Goal: Information Seeking & Learning: Learn about a topic

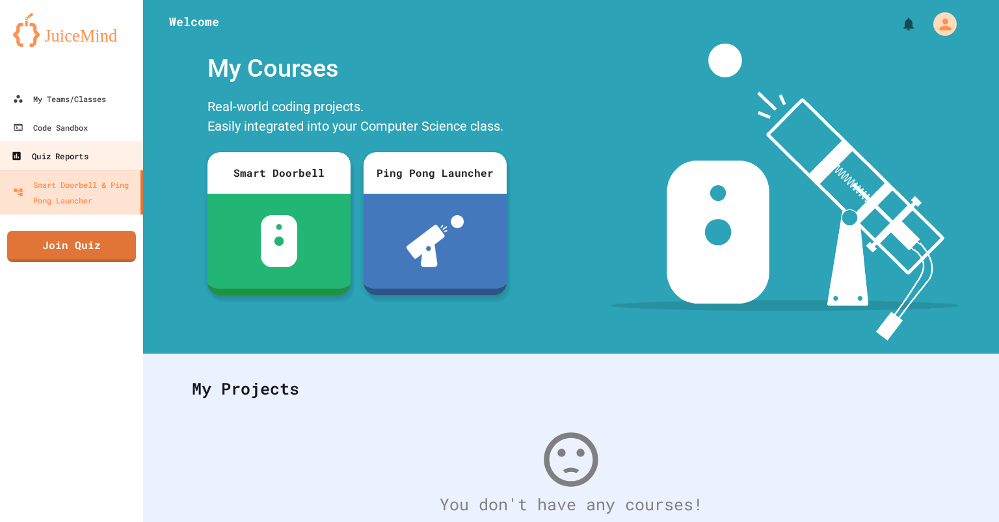
click at [53, 160] on div "Quiz Reports" at bounding box center [49, 156] width 77 height 16
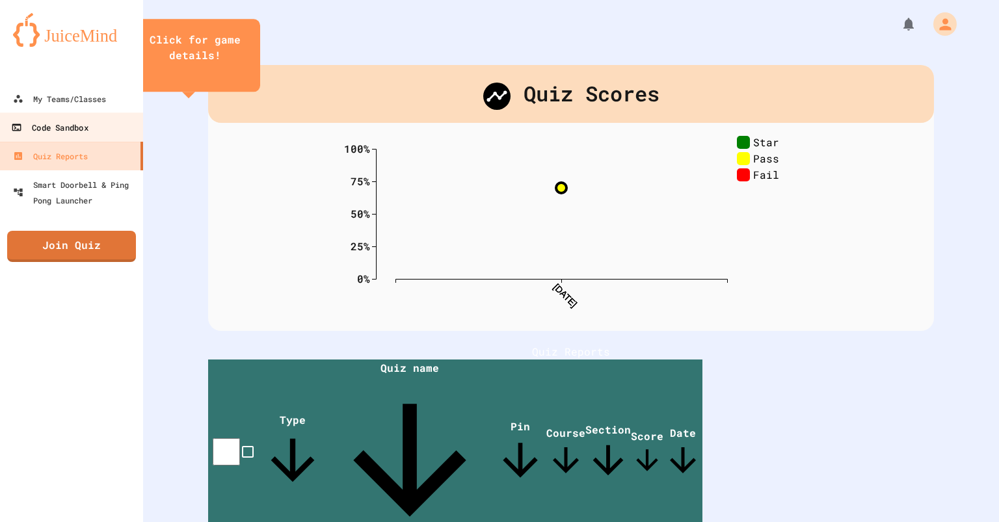
click at [67, 113] on link "Code Sandbox" at bounding box center [72, 127] width 148 height 29
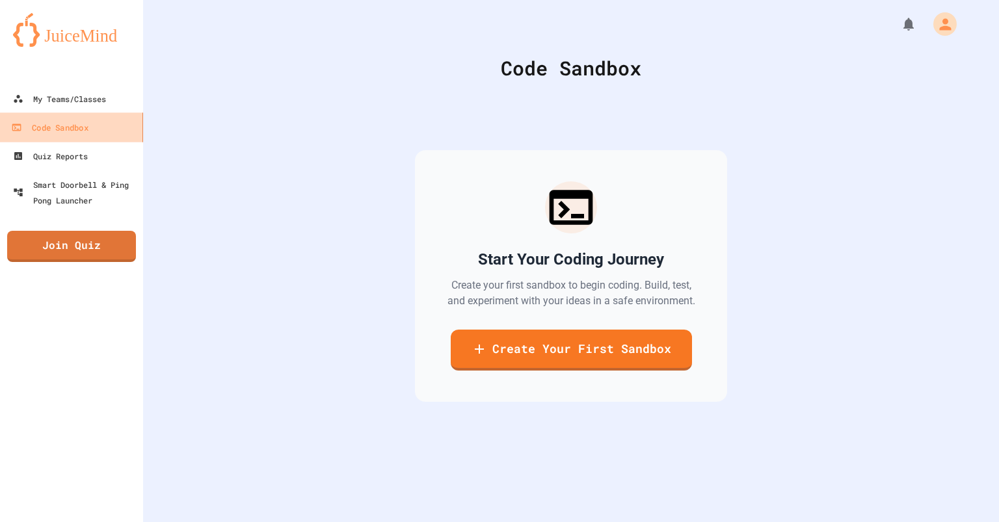
click at [67, 113] on link "Code Sandbox" at bounding box center [72, 127] width 148 height 29
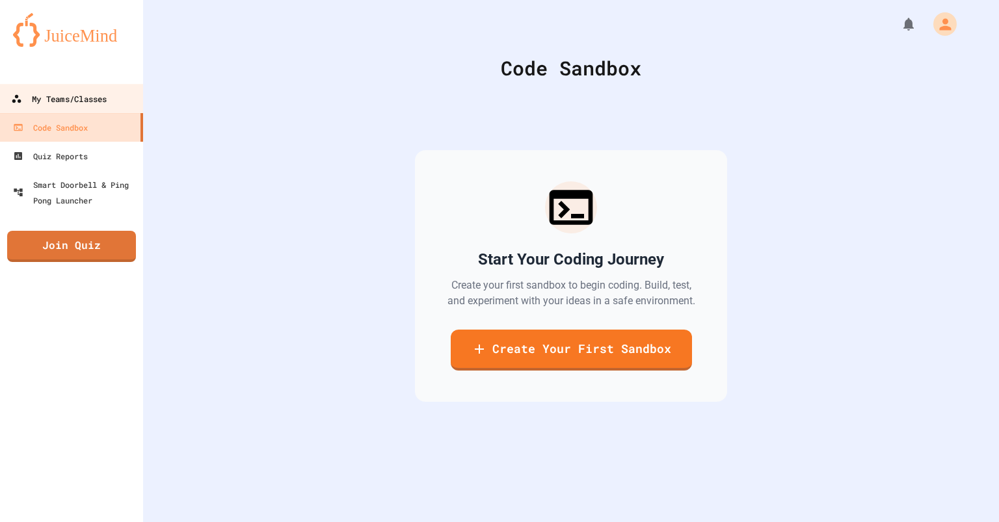
click at [74, 94] on div "My Teams/Classes" at bounding box center [59, 99] width 96 height 16
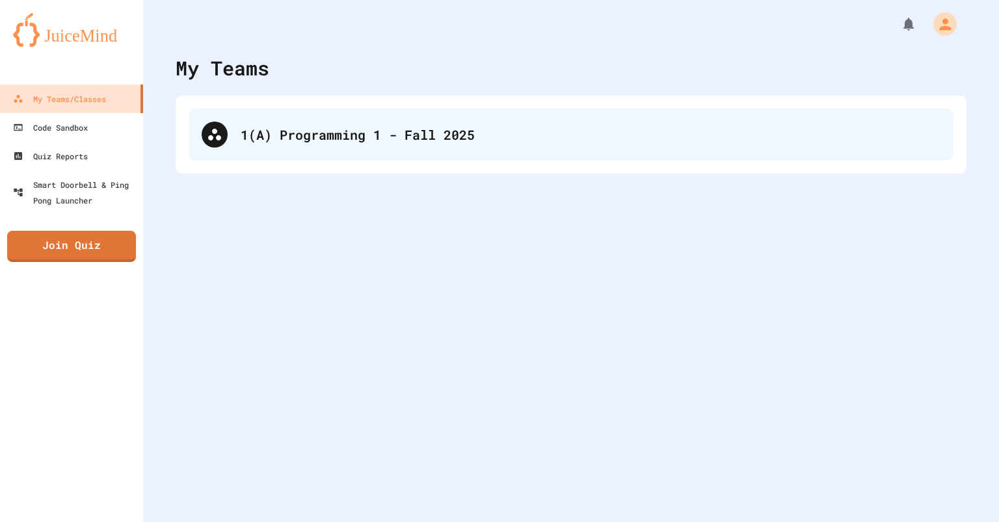
click at [383, 154] on div "1(A) Programming 1 - Fall 2025" at bounding box center [571, 135] width 765 height 52
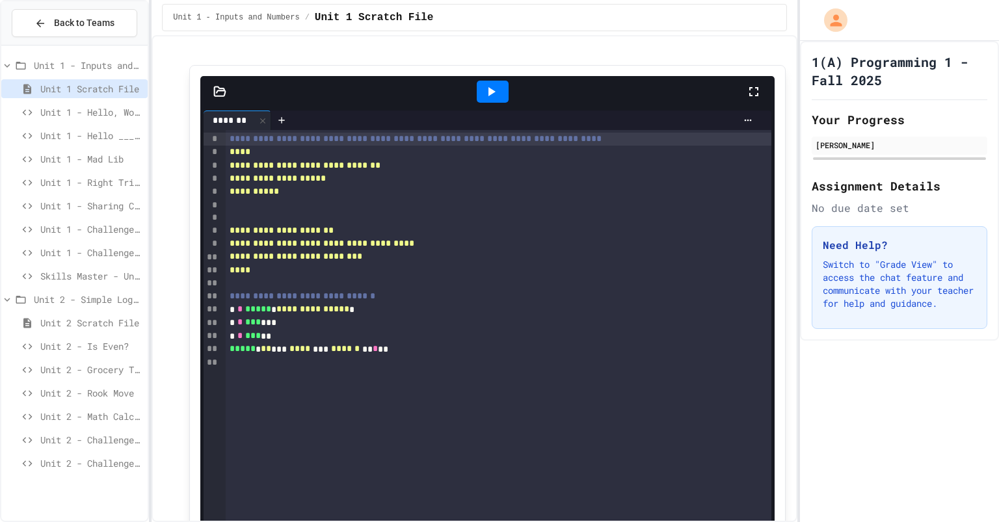
click at [87, 139] on span "Unit 1 - Hello _____" at bounding box center [91, 136] width 102 height 14
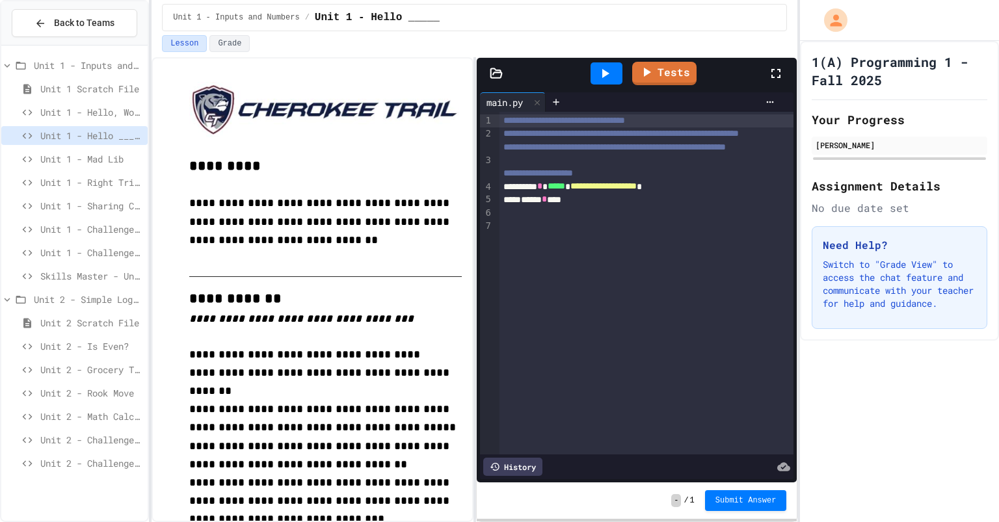
click at [100, 116] on span "Unit 1 - Hello, World!" at bounding box center [91, 112] width 102 height 14
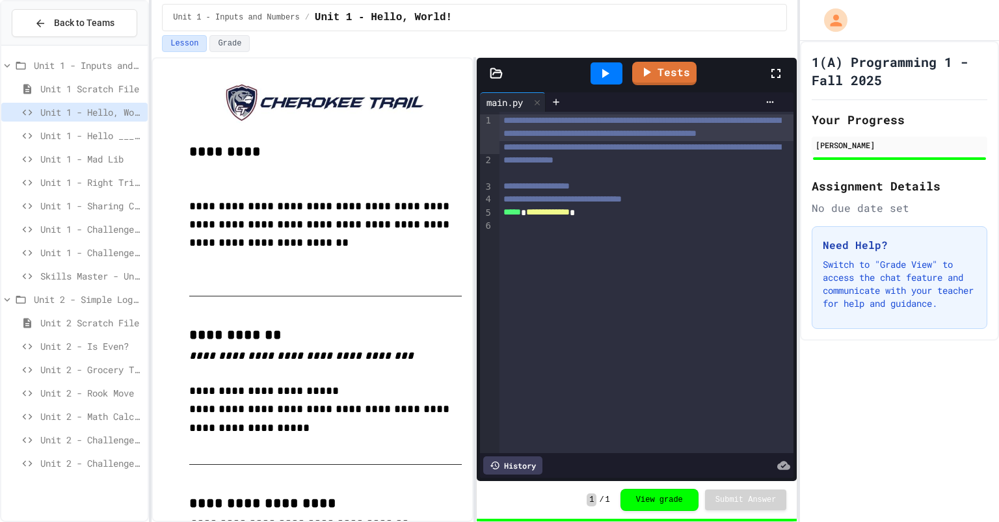
click at [97, 138] on span "Unit 1 - Hello _____" at bounding box center [91, 136] width 102 height 14
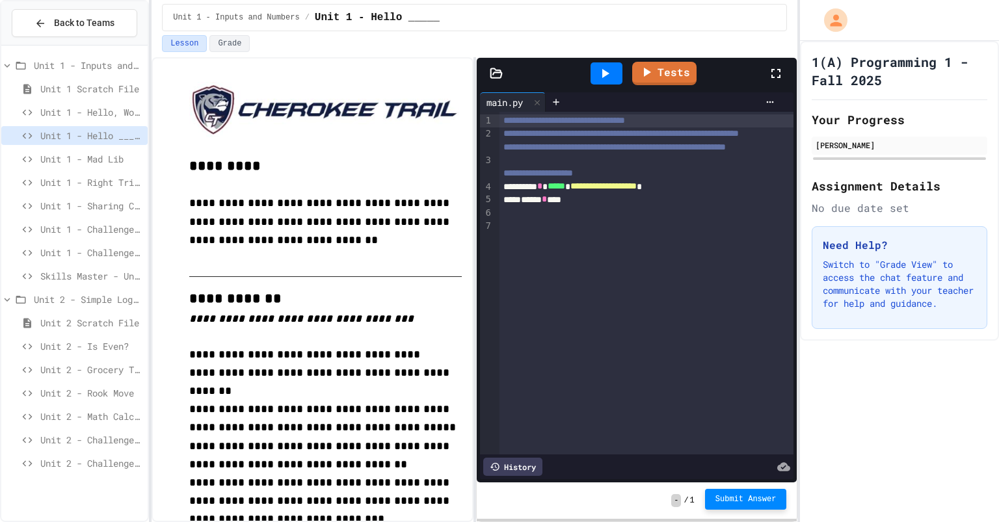
click at [737, 498] on span "Submit Answer" at bounding box center [746, 499] width 61 height 10
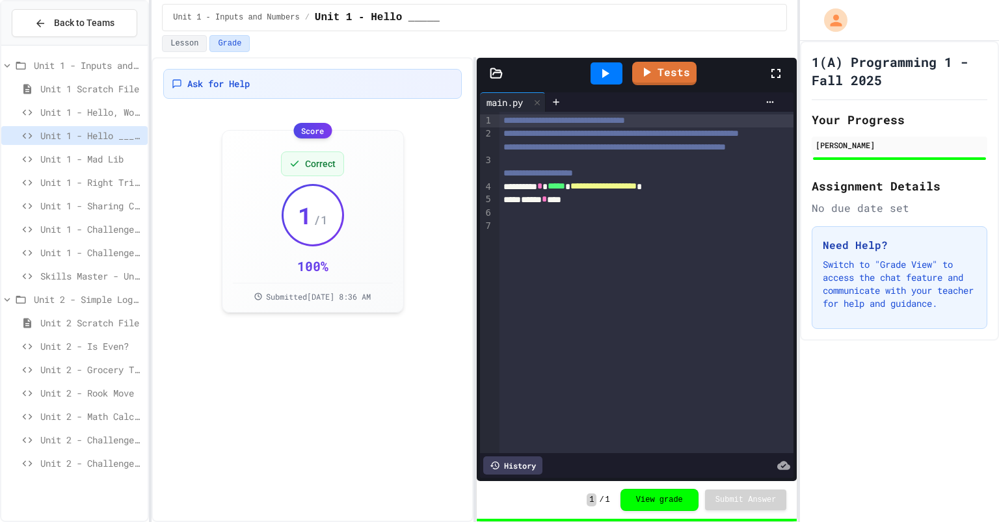
drag, startPoint x: 110, startPoint y: 168, endPoint x: 111, endPoint y: 159, distance: 9.2
click at [111, 159] on div "Unit 1 - Mad Lib" at bounding box center [74, 161] width 146 height 23
click at [111, 159] on span "Unit 1 - Mad Lib" at bounding box center [91, 159] width 102 height 14
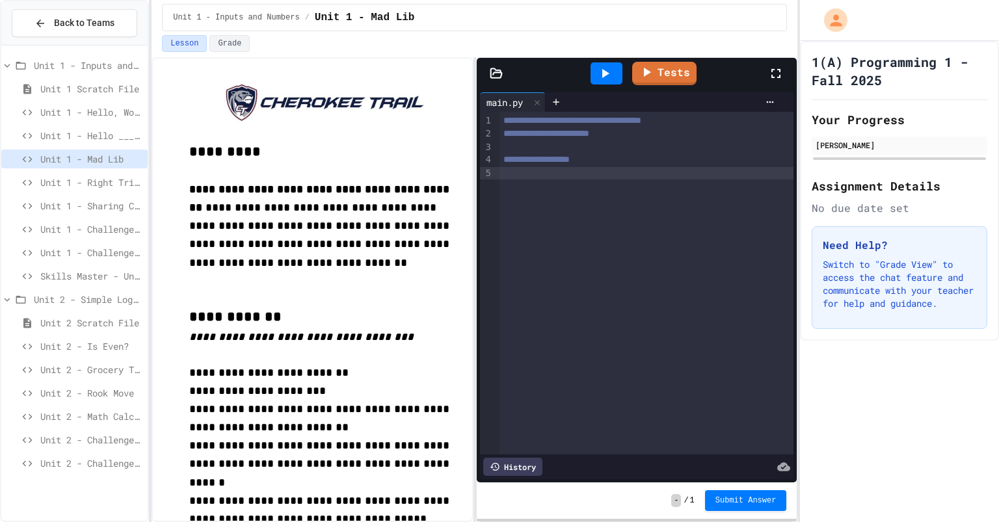
click at [617, 171] on div at bounding box center [647, 173] width 294 height 13
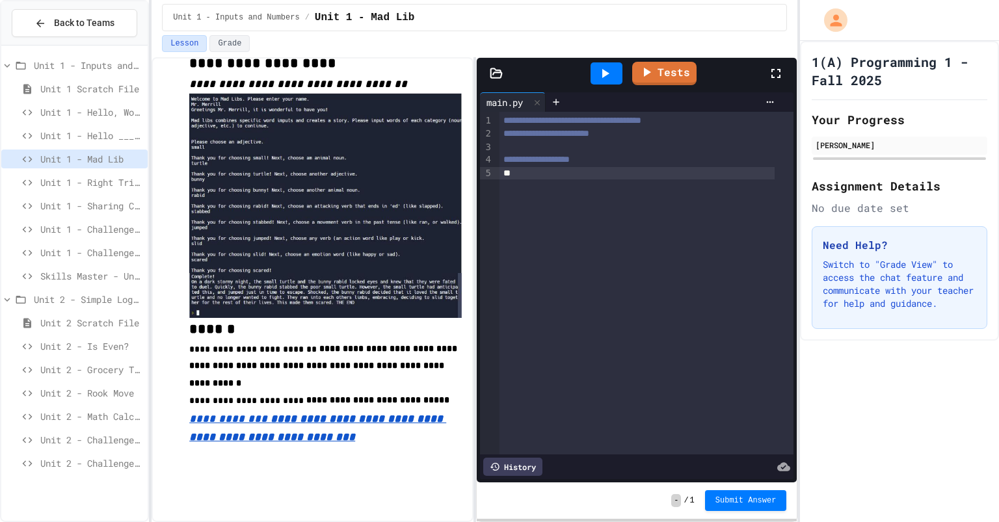
scroll to position [610, 0]
